Goal: Transaction & Acquisition: Purchase product/service

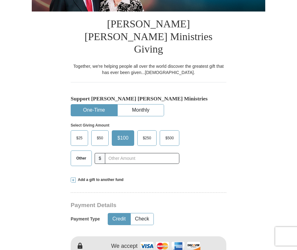
scroll to position [124, 0]
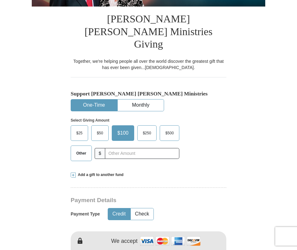
click at [85, 149] on span "Other" at bounding box center [81, 153] width 16 height 9
click at [0, 0] on input "Other" at bounding box center [0, 0] width 0 height 0
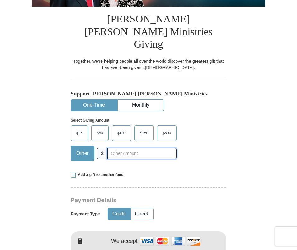
click at [126, 148] on input "text" at bounding box center [141, 153] width 69 height 11
click at [80, 149] on span "Other" at bounding box center [82, 153] width 19 height 9
click at [0, 0] on input "Other" at bounding box center [0, 0] width 0 height 0
click at [112, 148] on input "text" at bounding box center [141, 153] width 69 height 11
click at [117, 148] on input "text" at bounding box center [141, 153] width 69 height 11
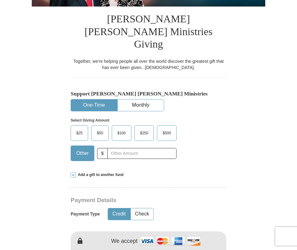
click at [110, 125] on div "$25 $50 $100 $250 $500" at bounding box center [124, 133] width 106 height 16
click at [116, 128] on span "$100" at bounding box center [121, 132] width 15 height 9
click at [0, 0] on input "$100" at bounding box center [0, 0] width 0 height 0
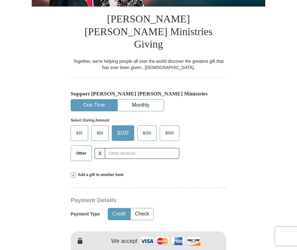
click at [123, 146] on div "Other $" at bounding box center [125, 154] width 109 height 16
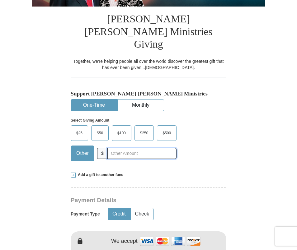
click at [123, 148] on input "text" at bounding box center [141, 153] width 69 height 11
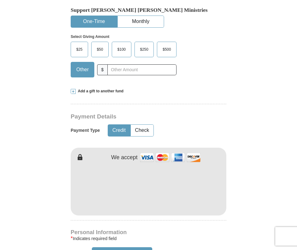
scroll to position [218, 0]
